Goal: Navigation & Orientation: Find specific page/section

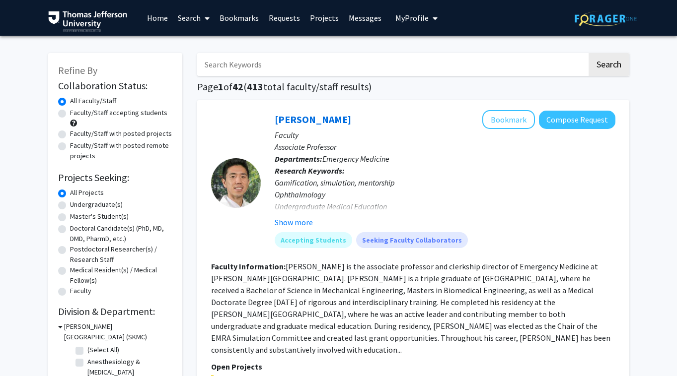
click at [239, 16] on link "Bookmarks" at bounding box center [239, 17] width 49 height 35
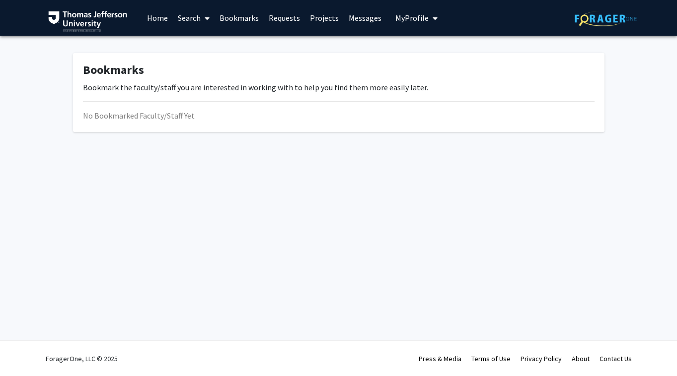
click at [157, 19] on link "Home" at bounding box center [157, 17] width 31 height 35
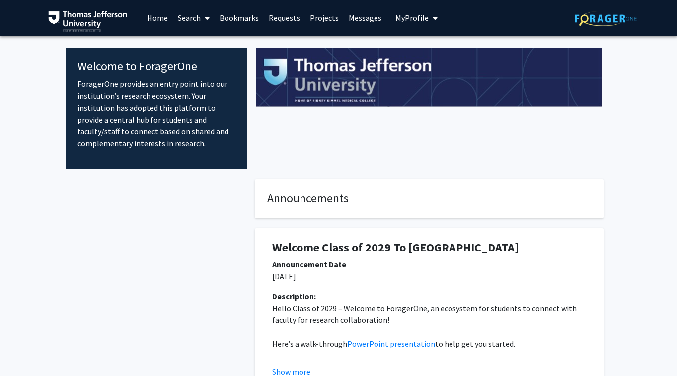
click at [191, 18] on link "Search" at bounding box center [194, 17] width 42 height 35
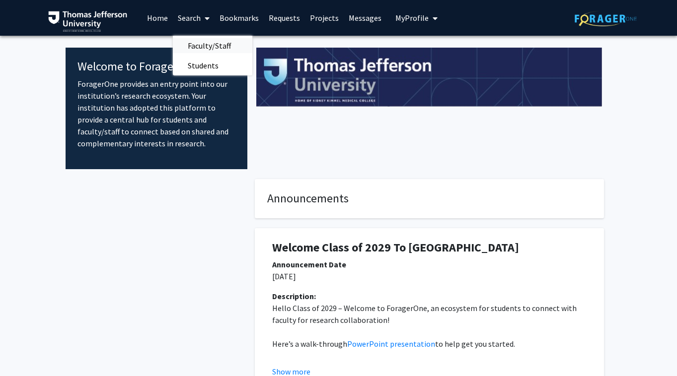
click at [211, 44] on span "Faculty/Staff" at bounding box center [209, 46] width 73 height 20
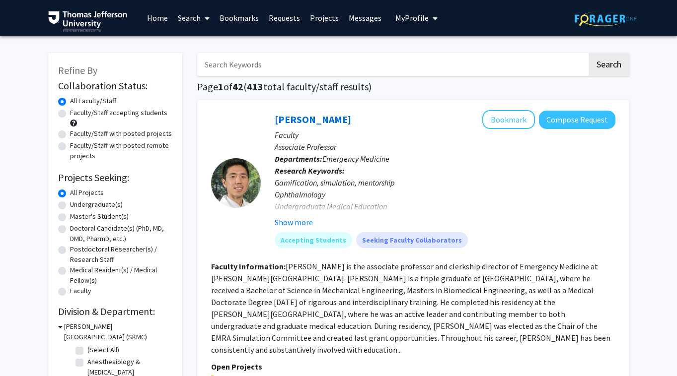
click at [327, 22] on link "Projects" at bounding box center [324, 17] width 39 height 35
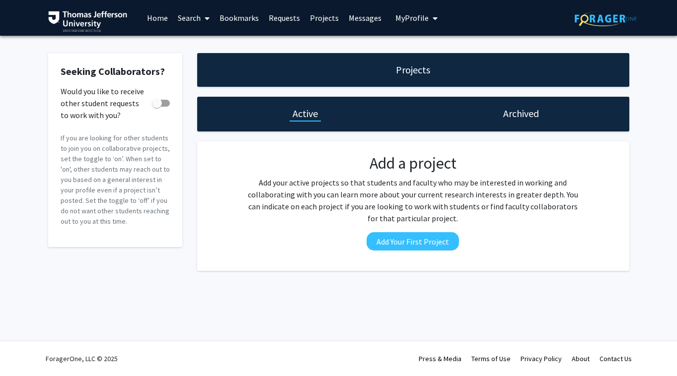
click at [326, 21] on link "Projects" at bounding box center [324, 17] width 39 height 35
click at [164, 18] on link "Home" at bounding box center [157, 17] width 31 height 35
